Goal: Information Seeking & Learning: Learn about a topic

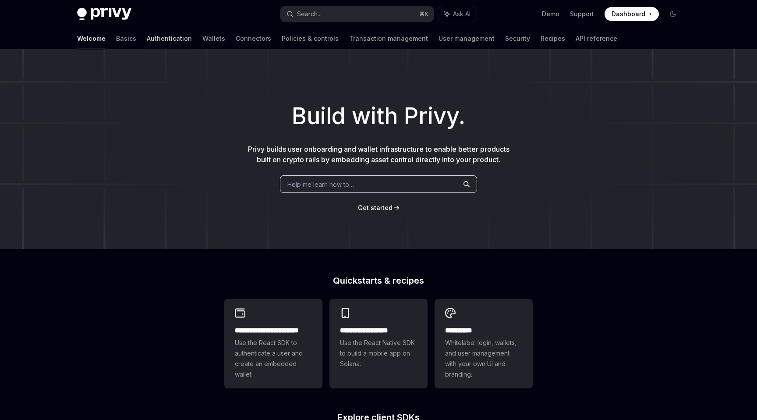
click at [147, 38] on link "Authentication" at bounding box center [169, 38] width 45 height 21
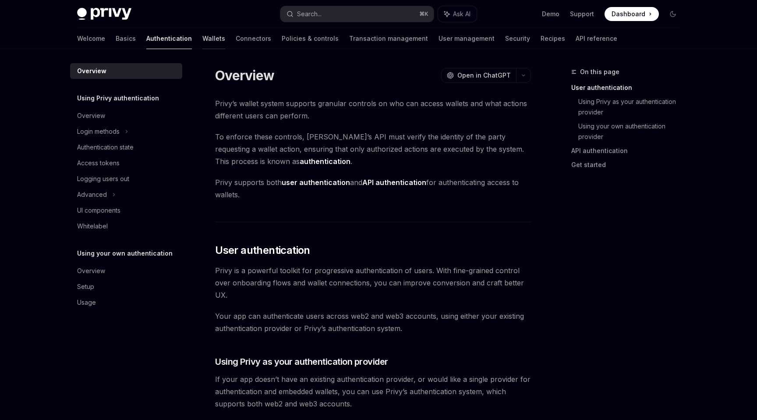
click at [202, 38] on link "Wallets" at bounding box center [213, 38] width 23 height 21
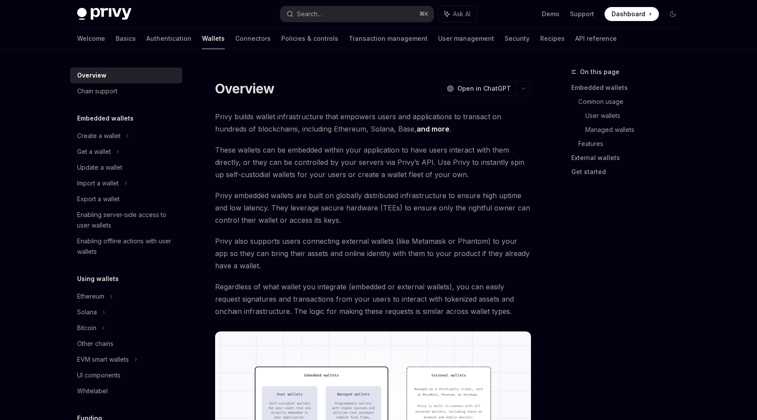
type textarea "*"
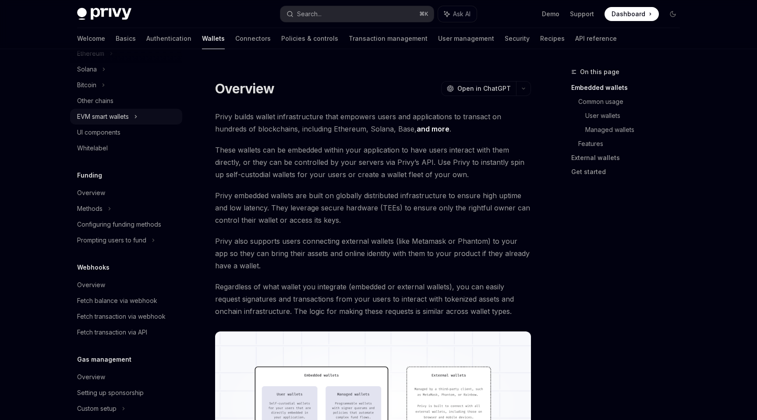
scroll to position [298, 0]
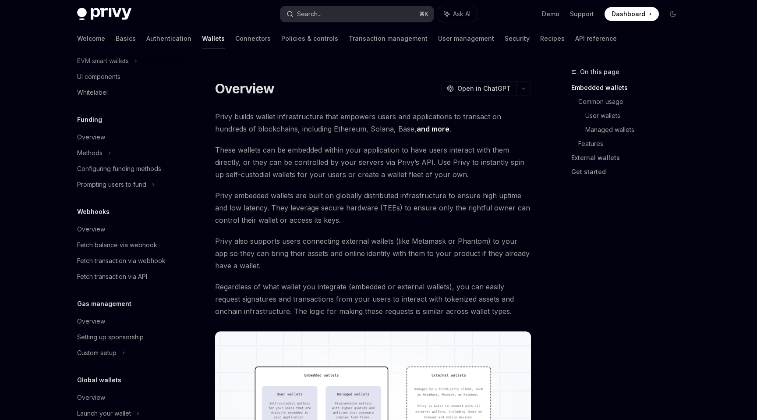
click at [394, 12] on button "Search... ⌘ K" at bounding box center [357, 14] width 153 height 16
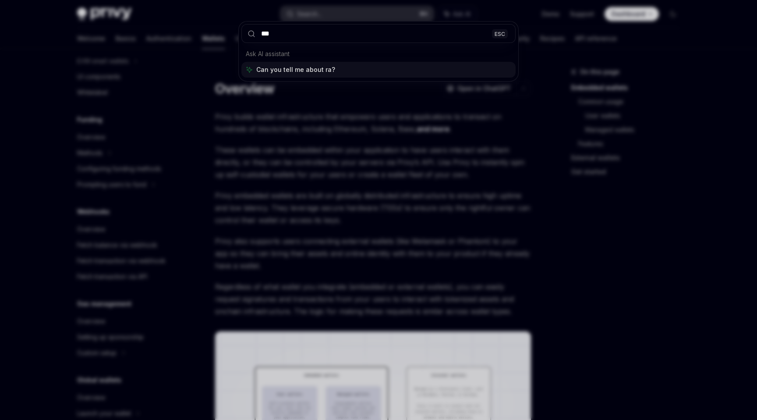
type input "****"
